Goal: Information Seeking & Learning: Learn about a topic

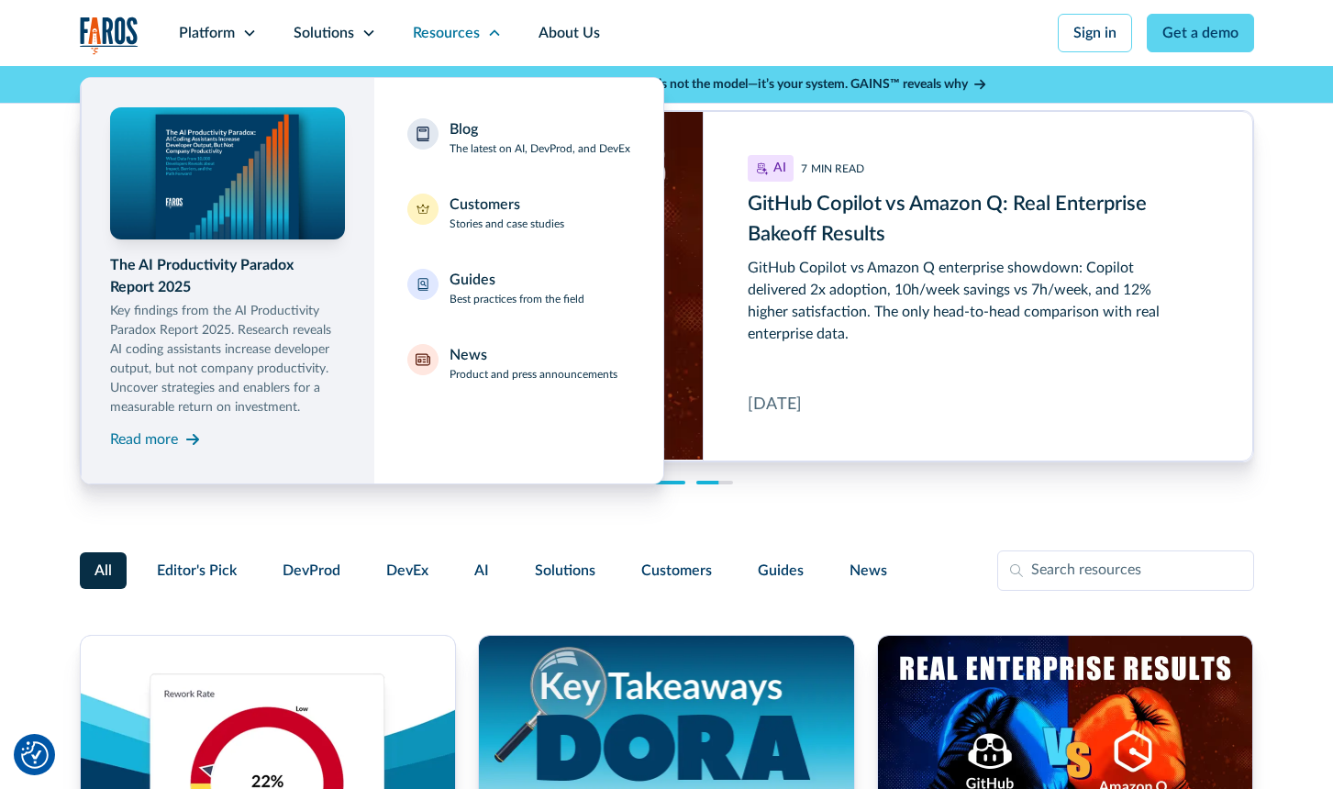
scroll to position [3342, 0]
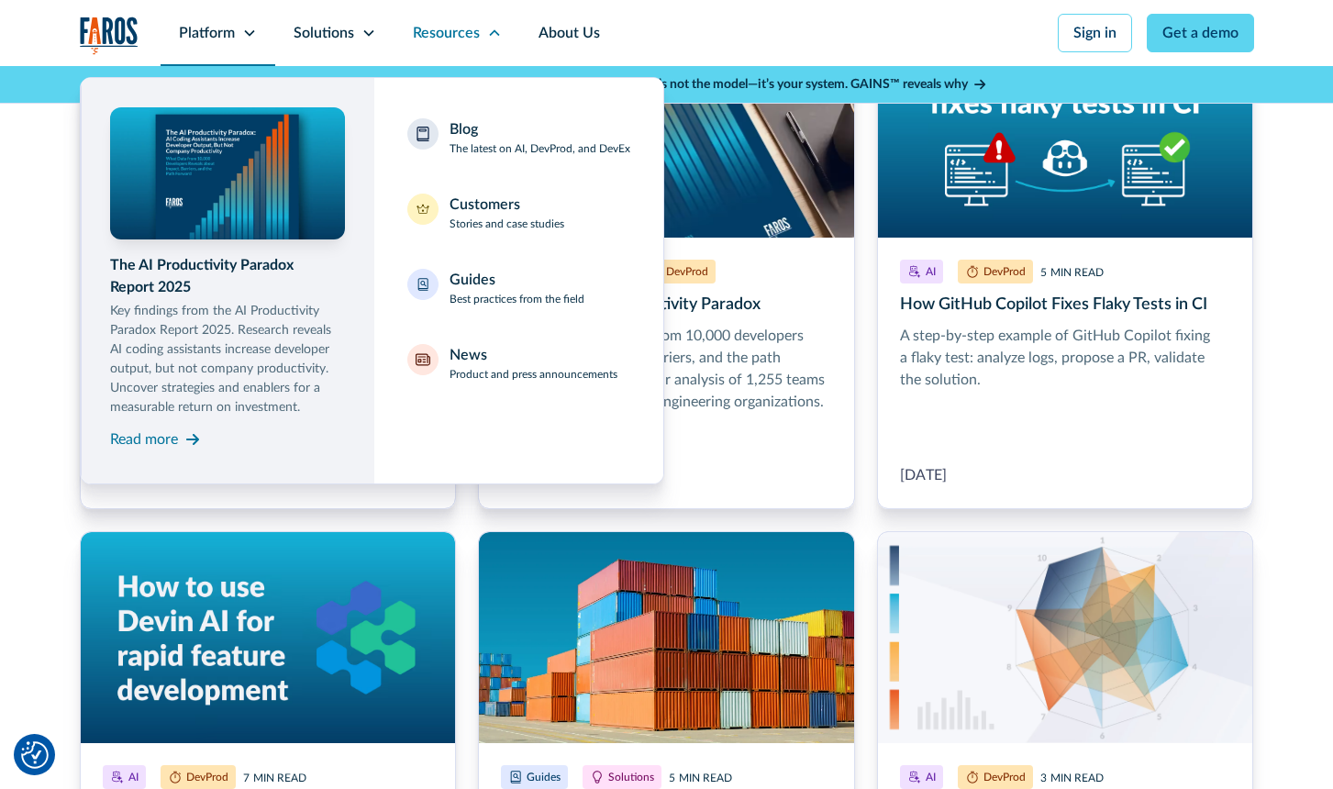
click at [223, 26] on div "Platform" at bounding box center [207, 33] width 56 height 22
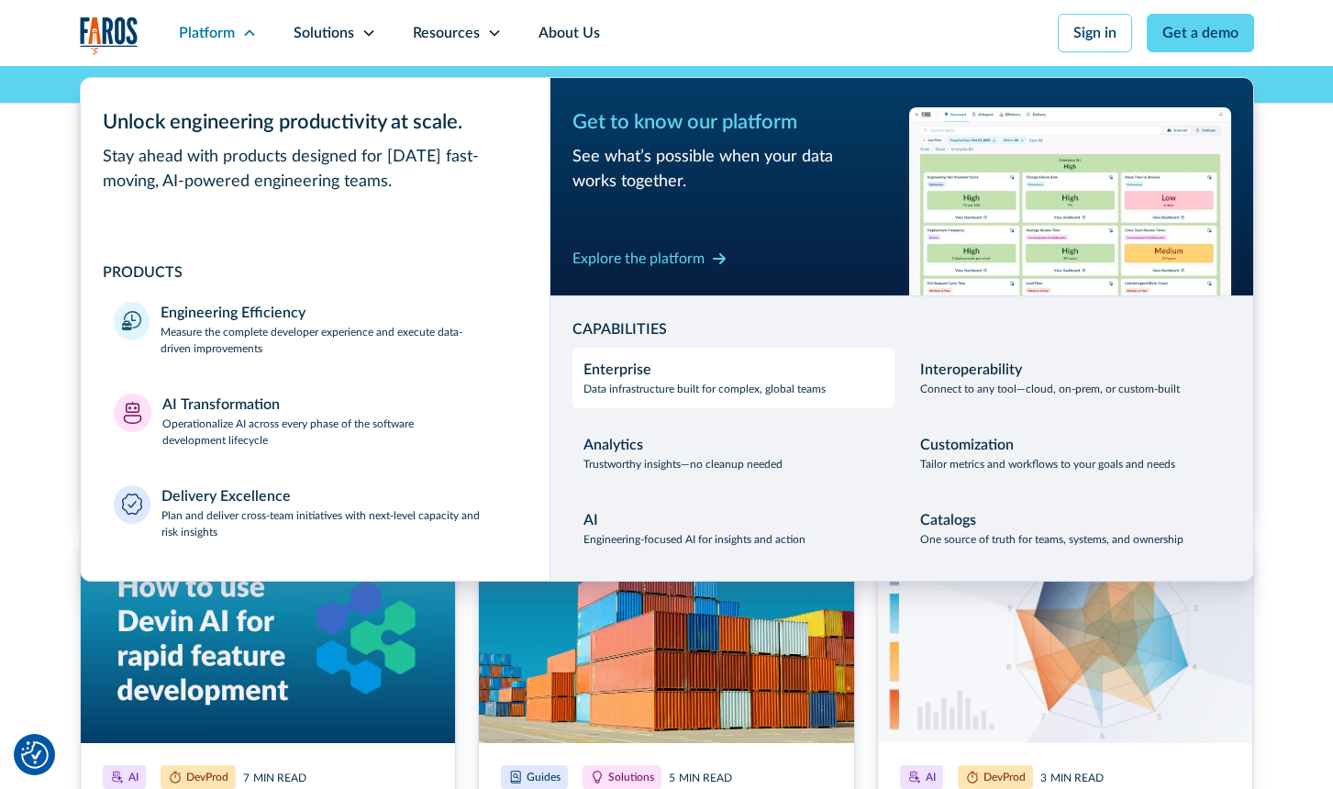
click at [640, 388] on p "Data infrastructure built for complex, global teams" at bounding box center [704, 389] width 242 height 17
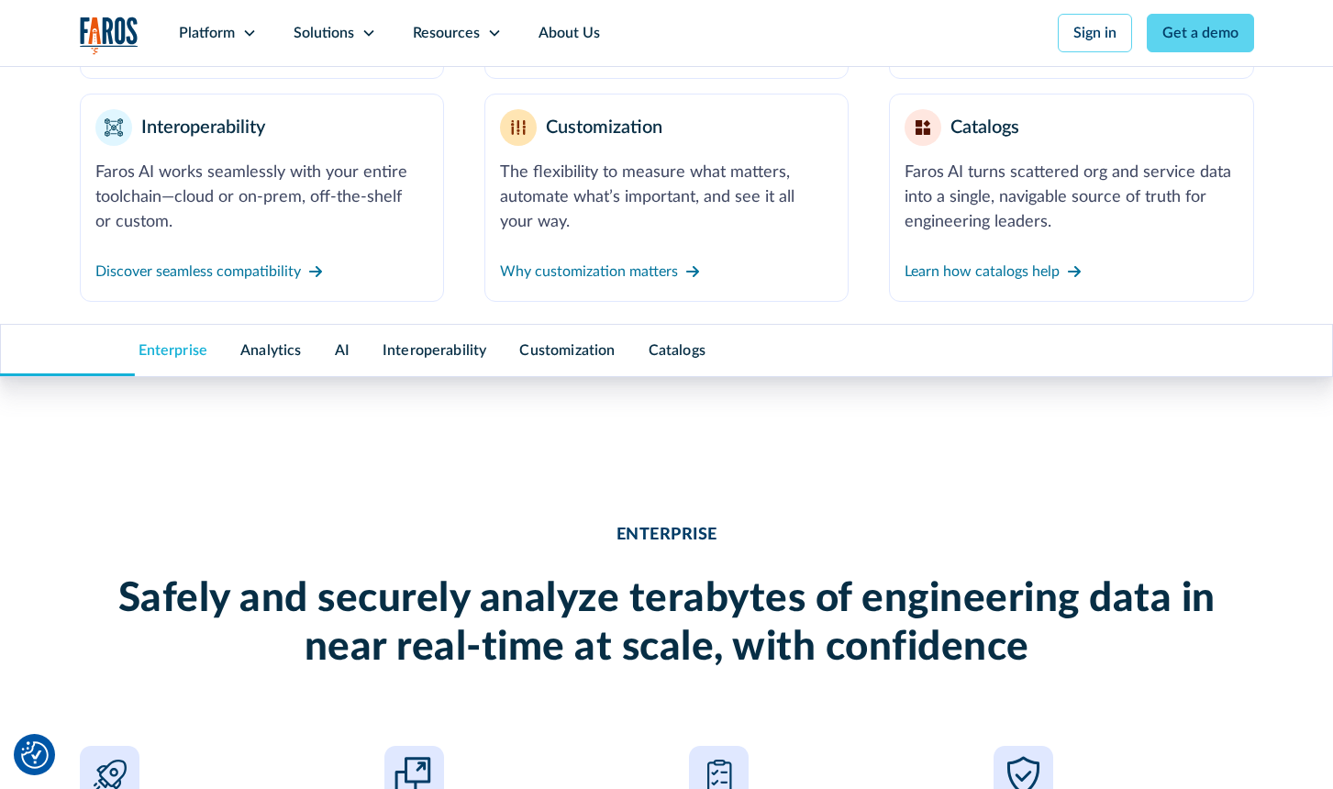
scroll to position [334, 0]
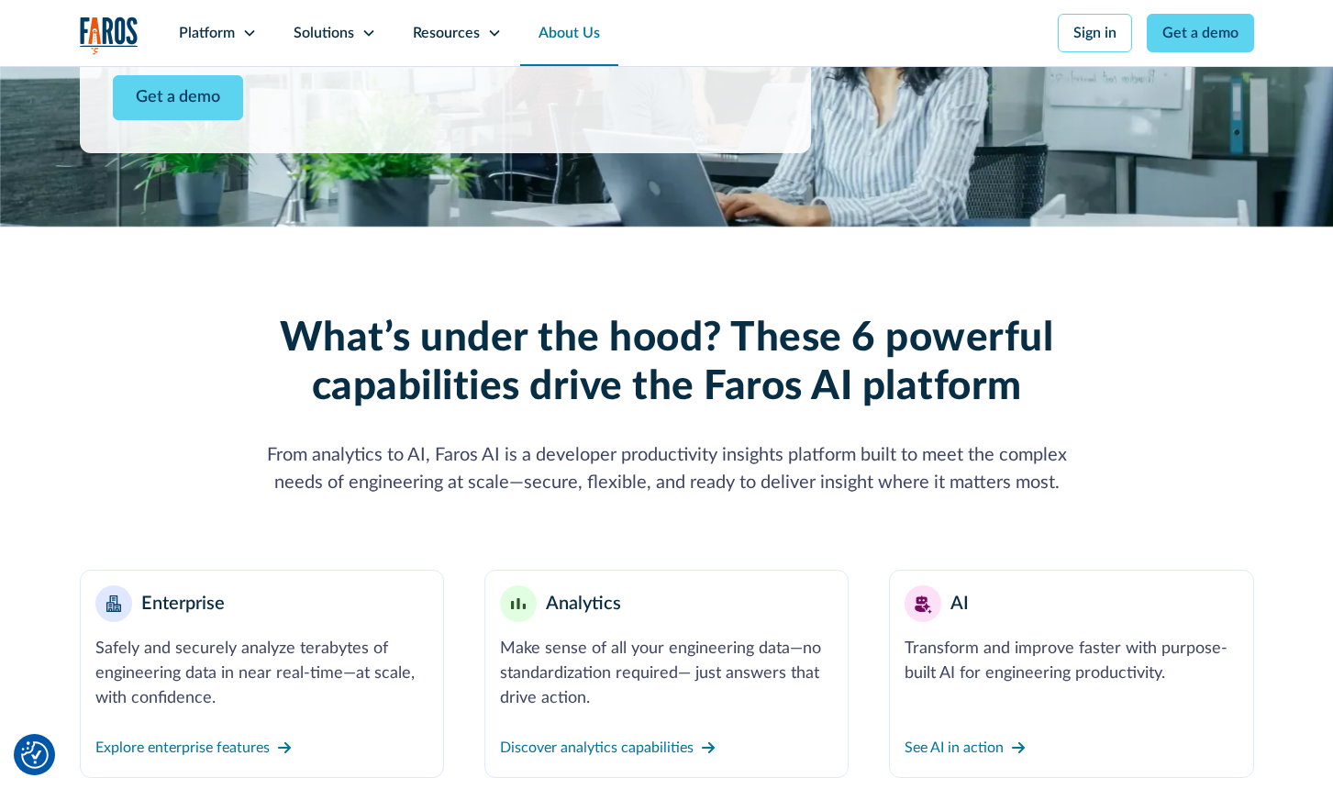
click at [561, 39] on link "About Us" at bounding box center [569, 33] width 98 height 66
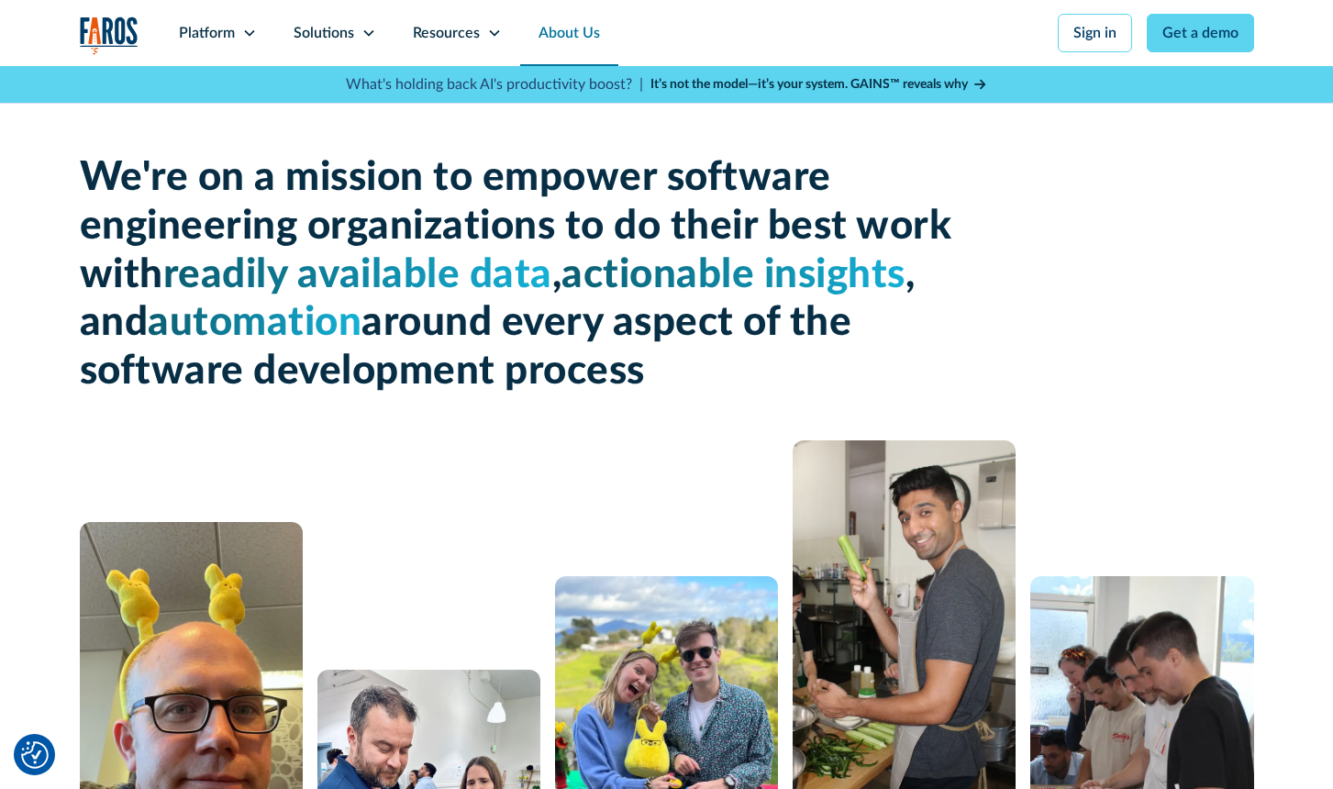
click at [83, 33] on img "home" at bounding box center [109, 36] width 59 height 38
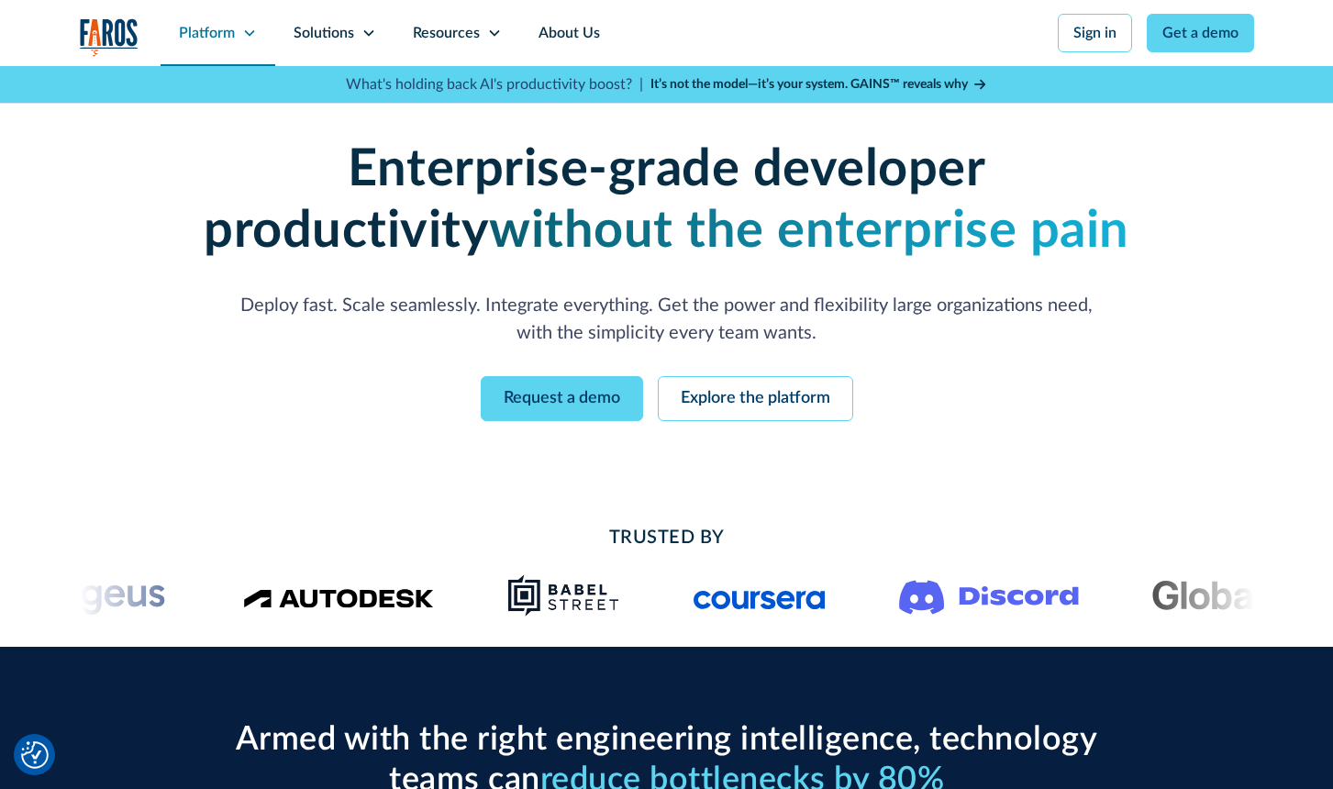
click at [208, 36] on div "Platform" at bounding box center [207, 33] width 56 height 22
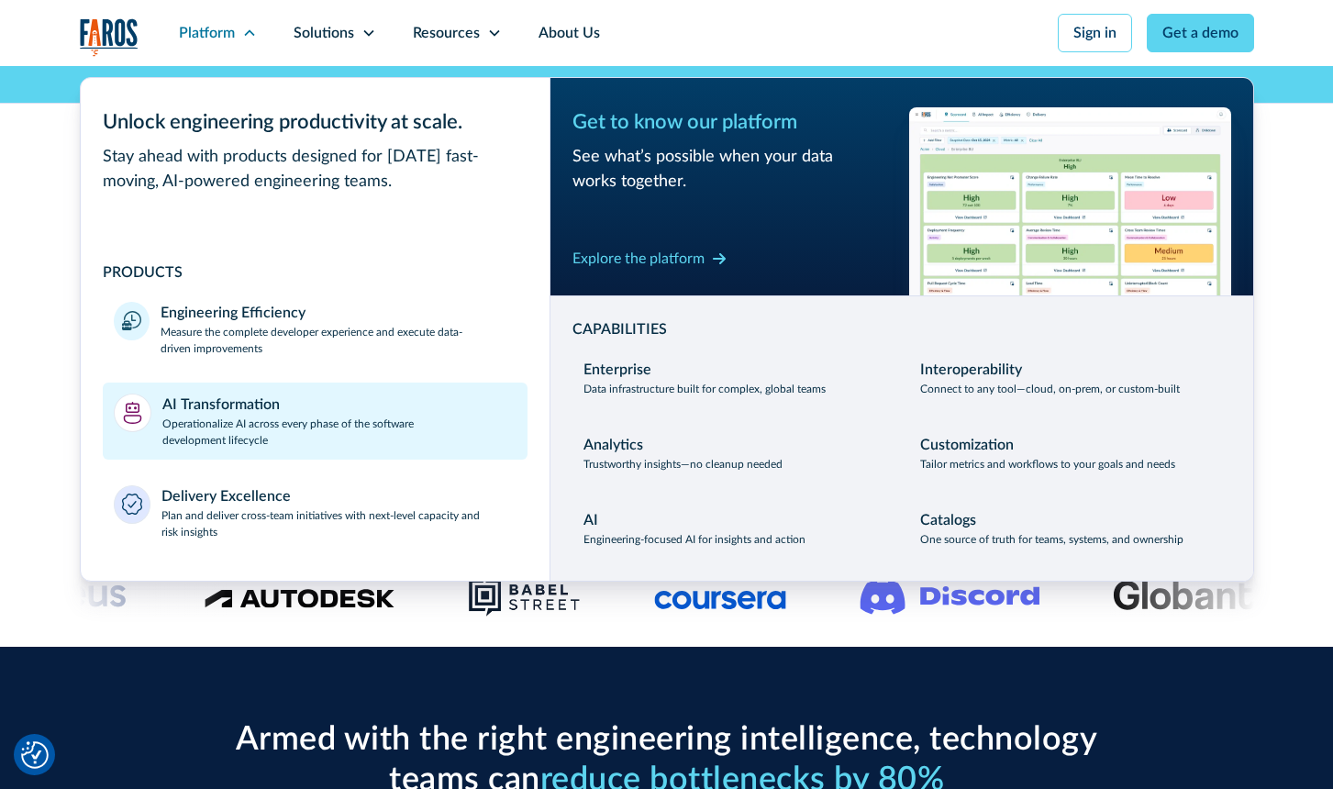
click at [268, 418] on p "Operationalize AI across every phase of the software development lifecycle" at bounding box center [339, 432] width 354 height 33
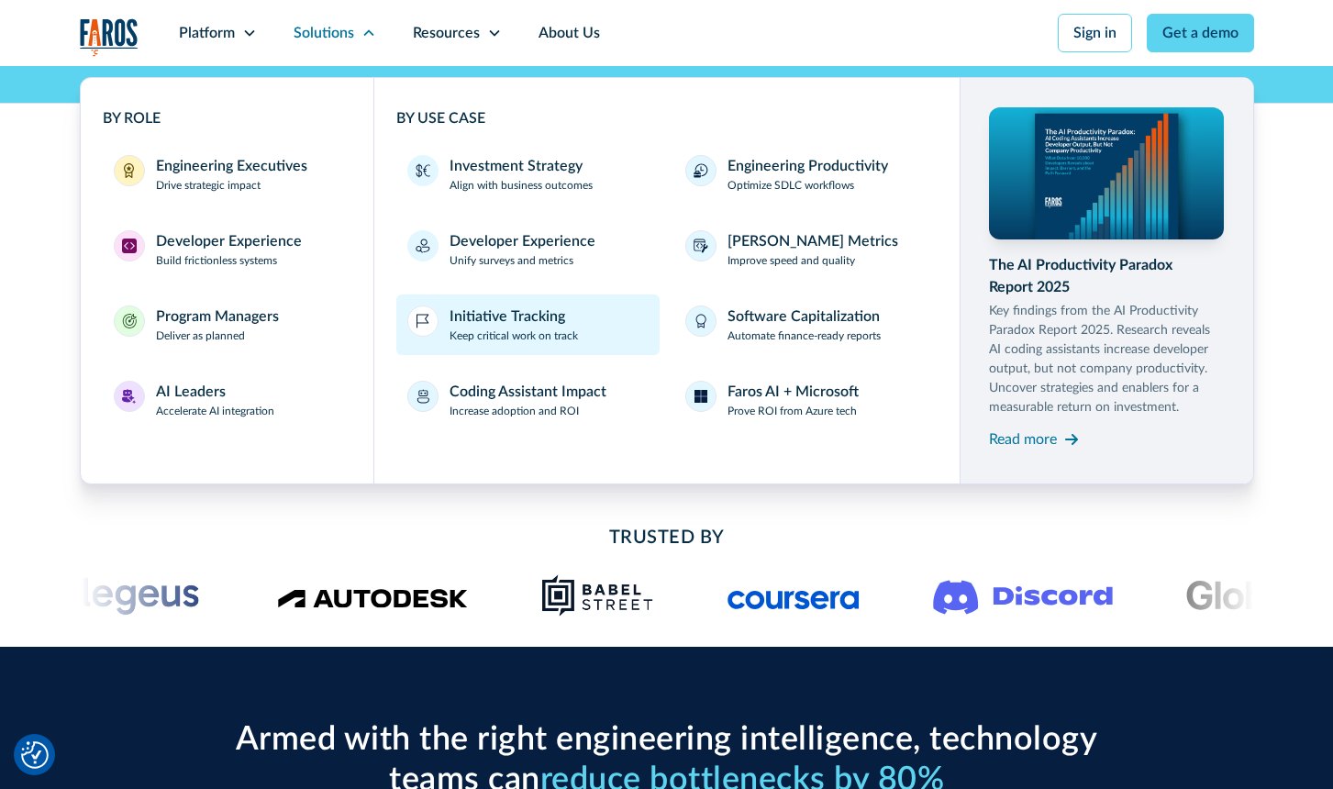
click at [505, 323] on div "Initiative Tracking" at bounding box center [508, 317] width 116 height 22
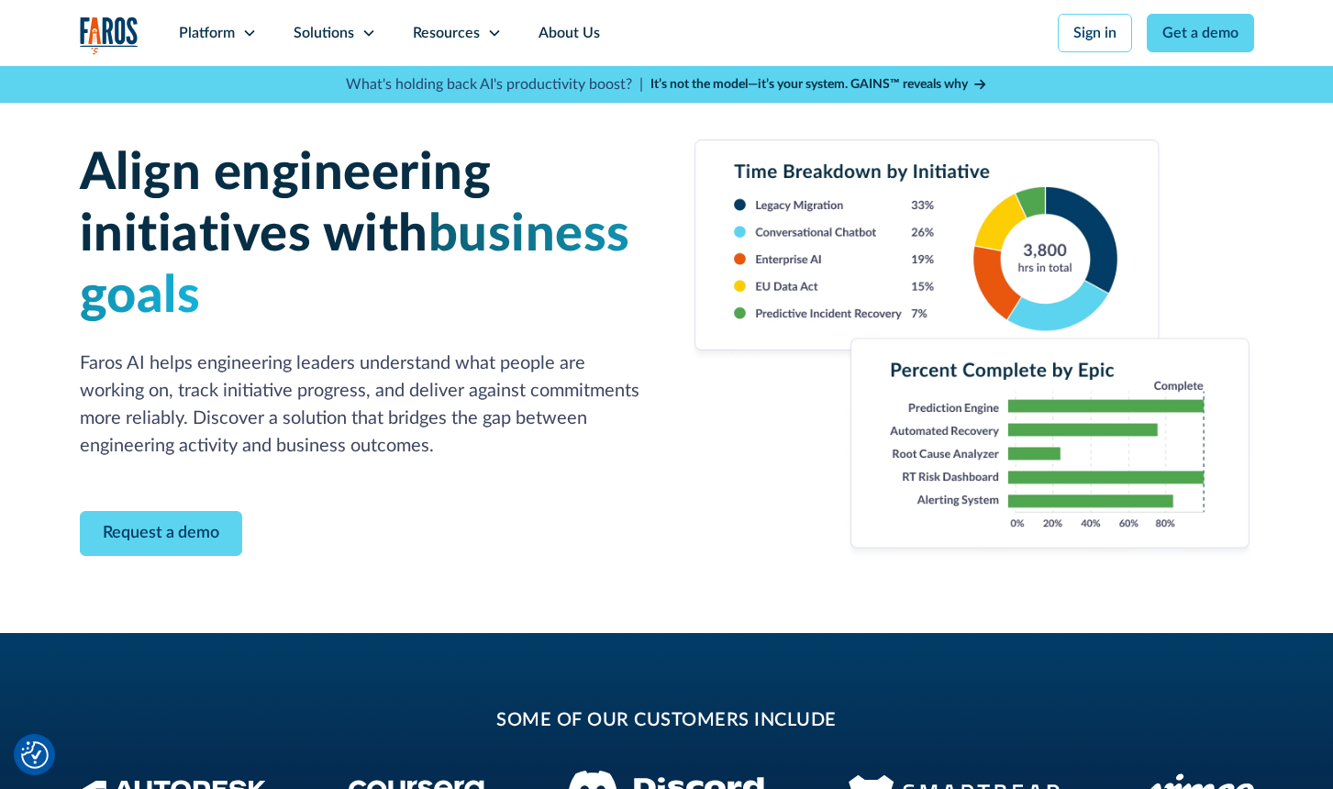
click at [118, 24] on img "home" at bounding box center [109, 36] width 59 height 38
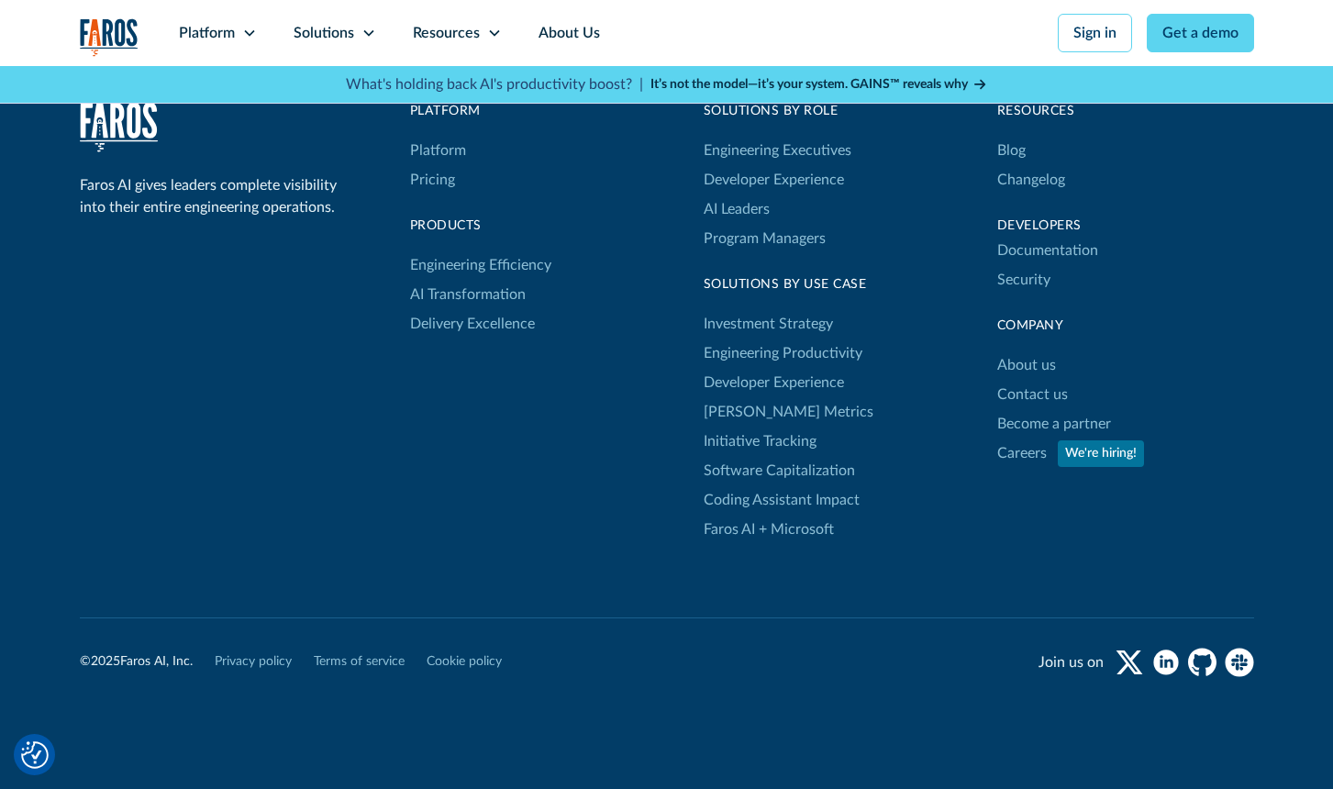
scroll to position [6067, 0]
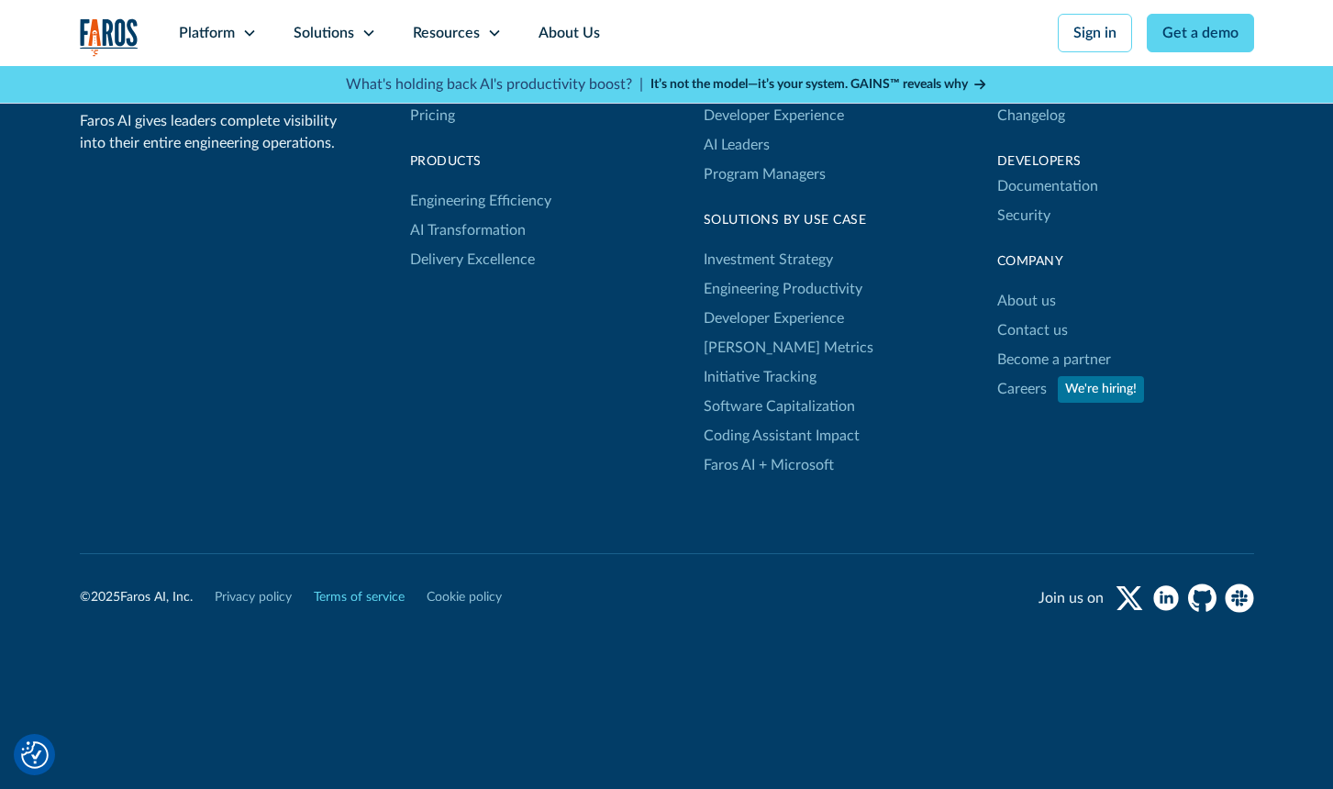
click at [373, 595] on link "Terms of service" at bounding box center [359, 597] width 91 height 19
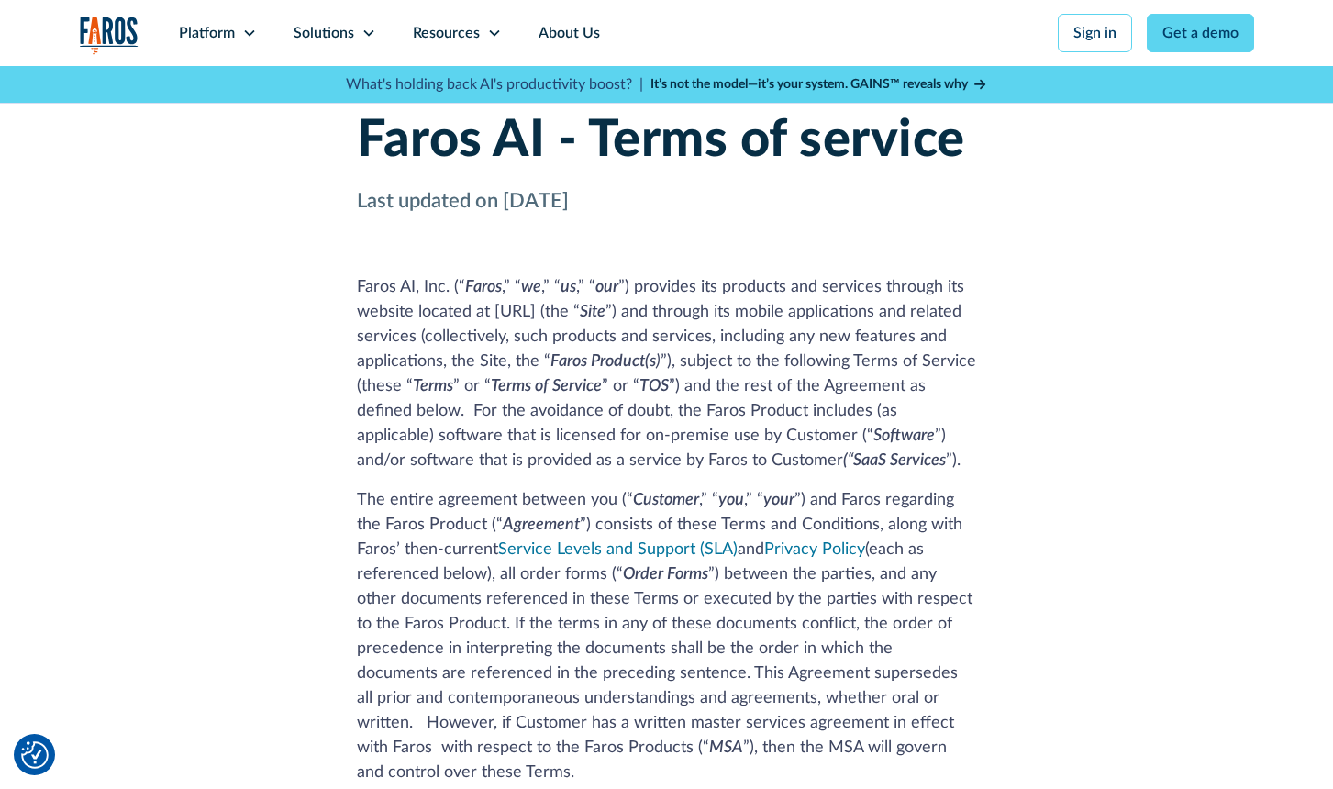
scroll to position [11633, 0]
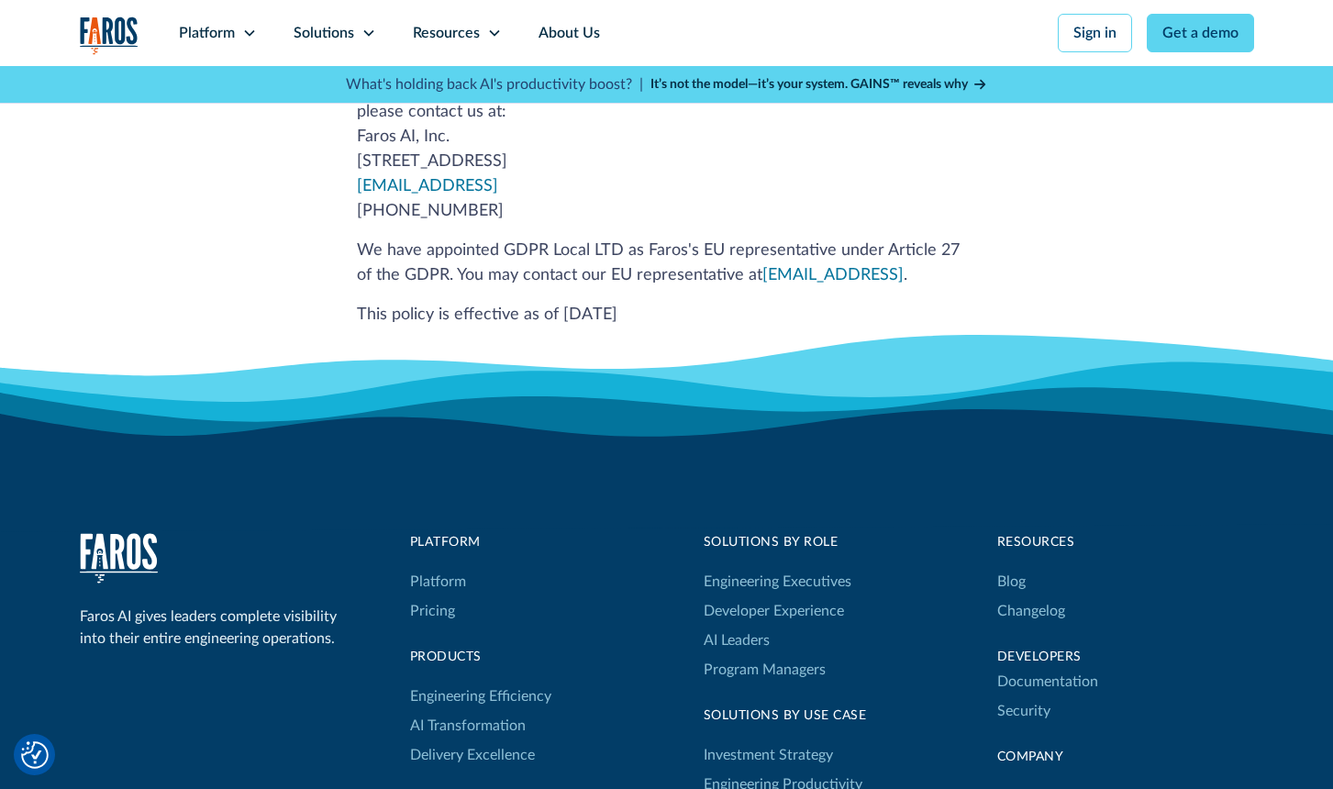
scroll to position [7330, 0]
